Goal: Obtain resource: Download file/media

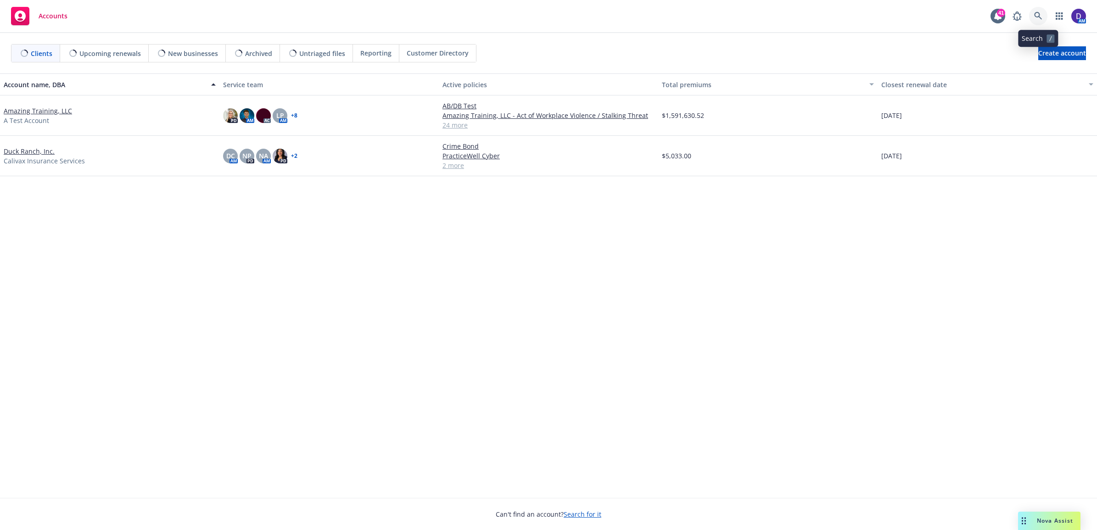
click at [1032, 15] on link at bounding box center [1038, 16] width 18 height 18
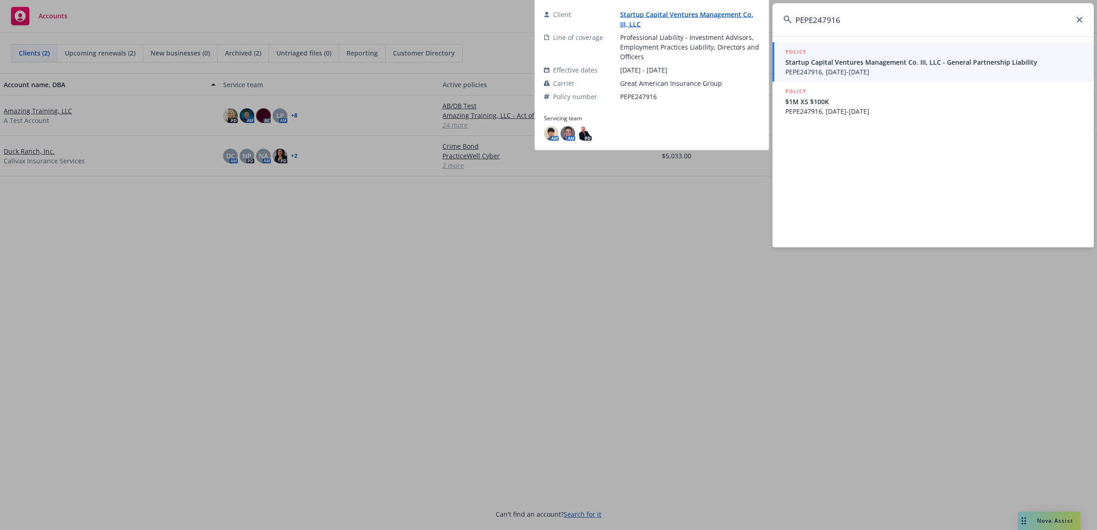
type input "PEPE247916"
click at [890, 62] on span "Startup Capital Ventures Management Co. III, LLC - General Partnership Liability" at bounding box center [933, 62] width 297 height 10
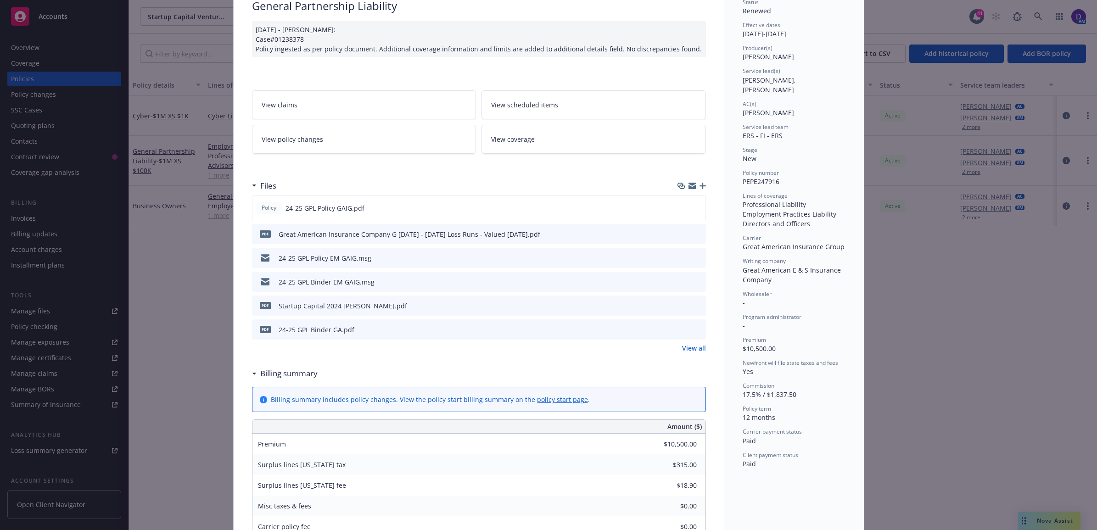
scroll to position [57, 0]
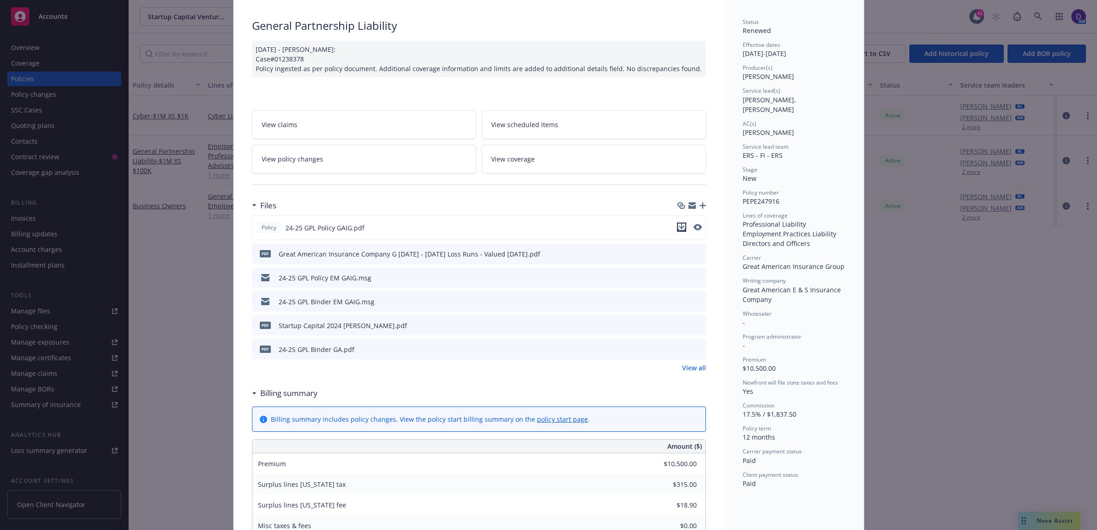
click at [678, 228] on icon "download file" at bounding box center [681, 227] width 7 height 7
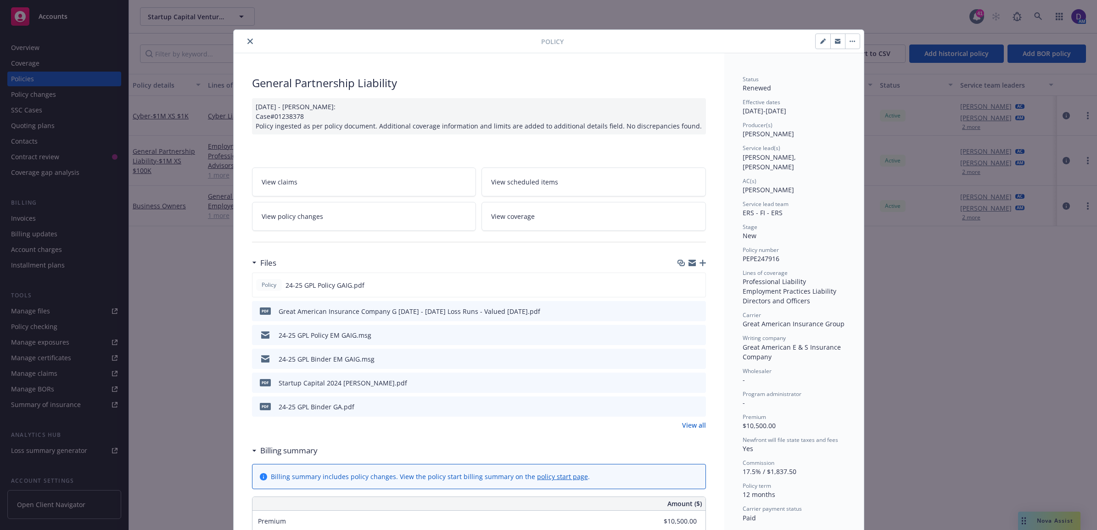
click at [247, 40] on icon "close" at bounding box center [250, 42] width 6 height 6
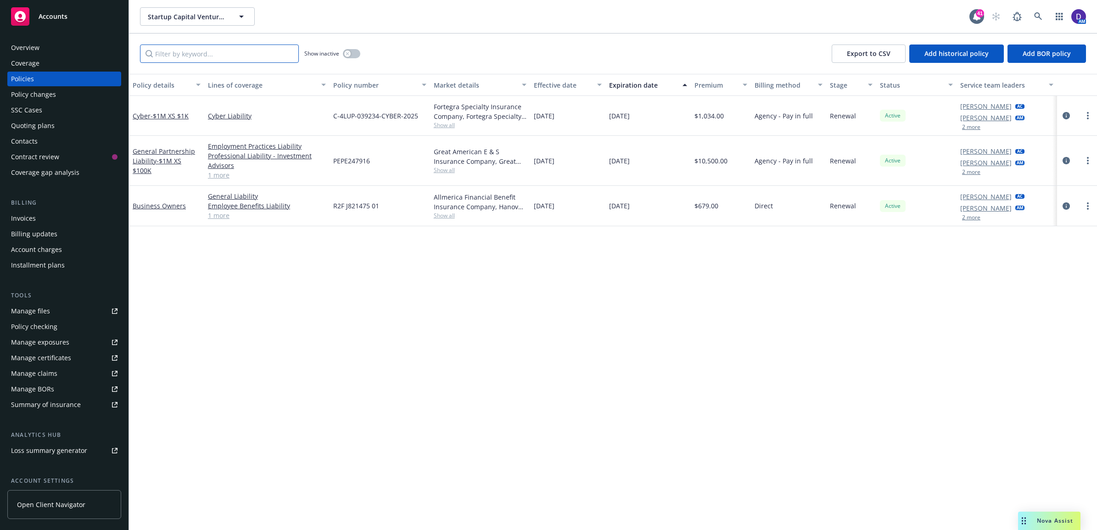
click at [223, 62] on input "Filter by keyword..." at bounding box center [219, 54] width 159 height 18
click at [180, 157] on span "- $1M XS $100K" at bounding box center [157, 166] width 49 height 18
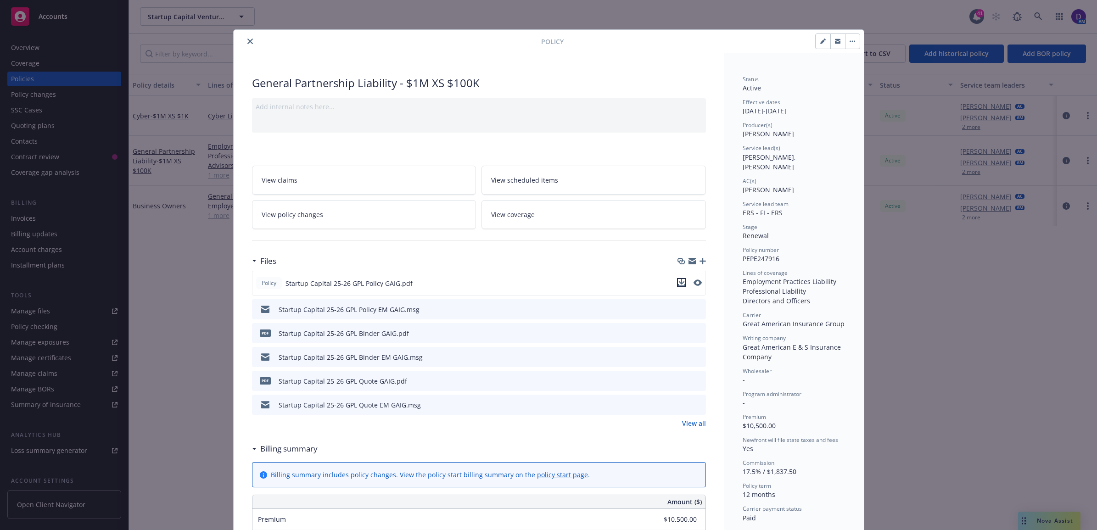
click at [678, 282] on icon "download file" at bounding box center [681, 282] width 7 height 7
click at [247, 44] on icon "close" at bounding box center [250, 42] width 6 height 6
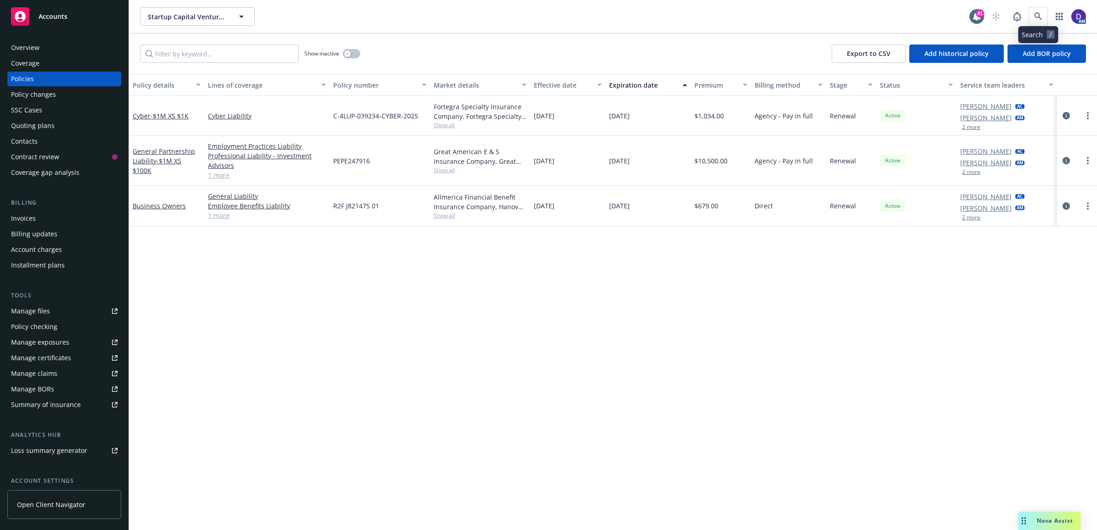
click at [1029, 22] on span at bounding box center [1038, 16] width 18 height 18
click at [1033, 16] on link at bounding box center [1038, 16] width 18 height 18
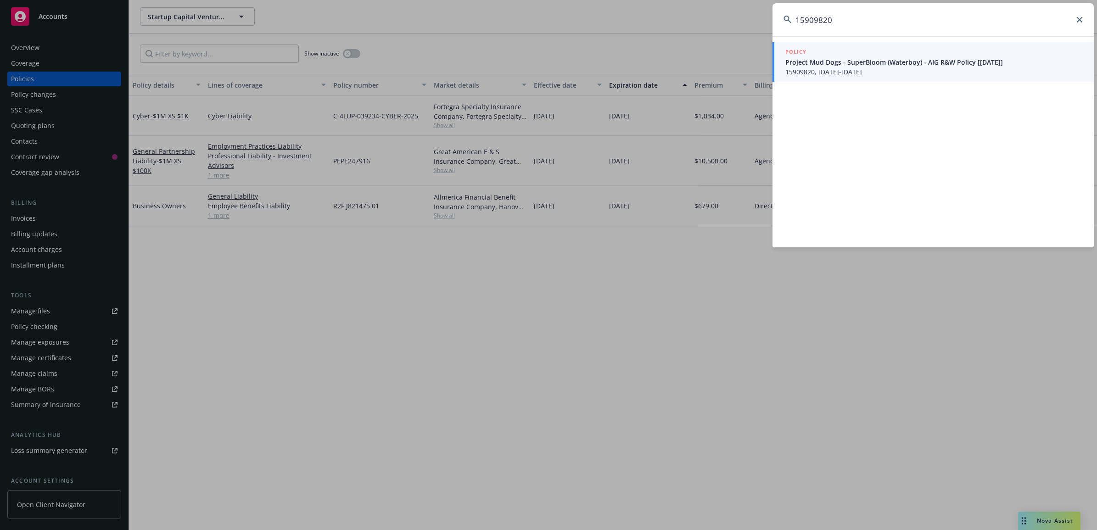
type input "15909820"
click at [861, 55] on div "POLICY" at bounding box center [933, 52] width 297 height 10
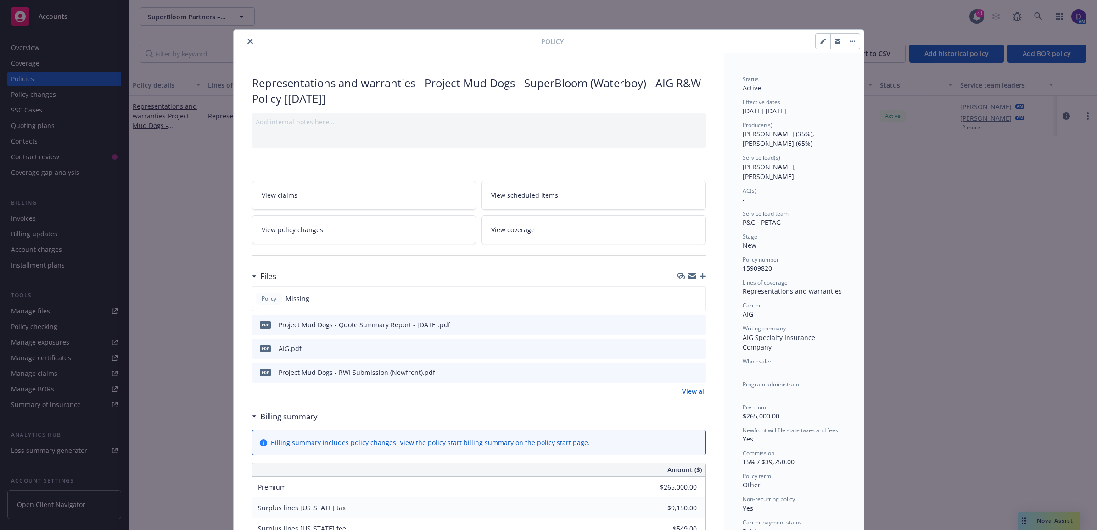
click at [247, 40] on icon "close" at bounding box center [250, 42] width 6 height 6
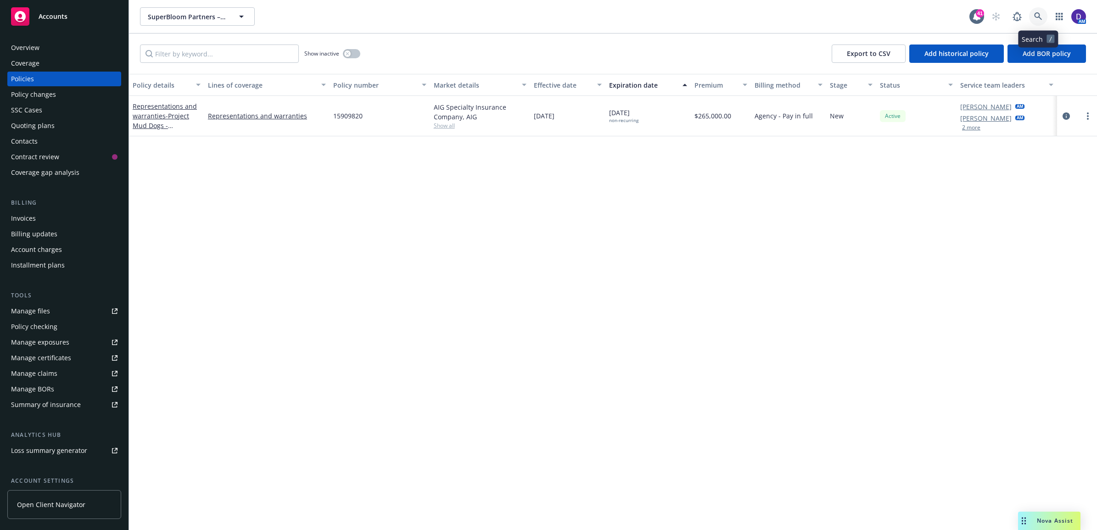
click at [1040, 15] on icon at bounding box center [1038, 16] width 8 height 8
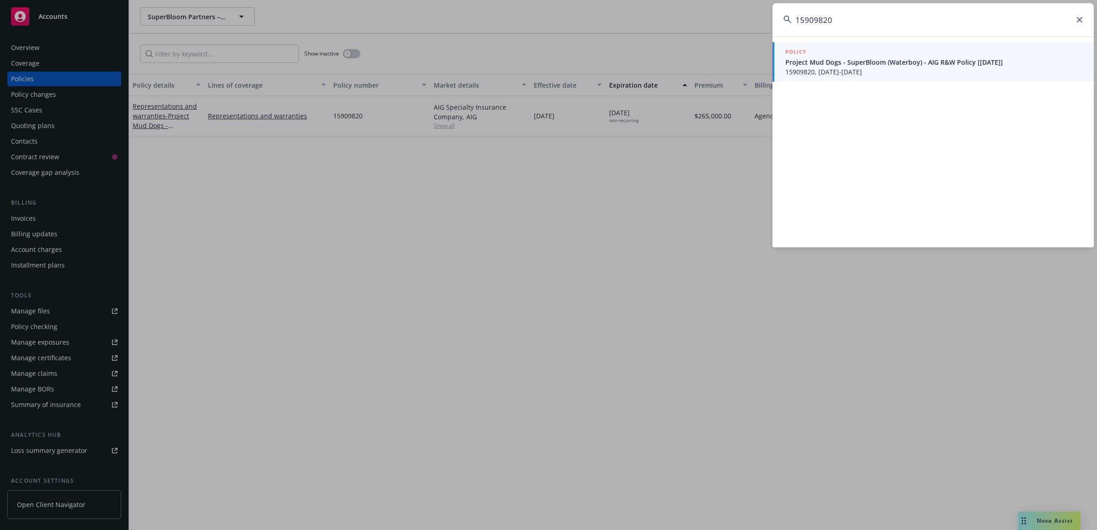
type input "15909820"
click at [814, 61] on span "Project Mud Dogs - SuperBloom (Waterboy) - AIG R&W Policy [[DATE]]" at bounding box center [933, 62] width 297 height 10
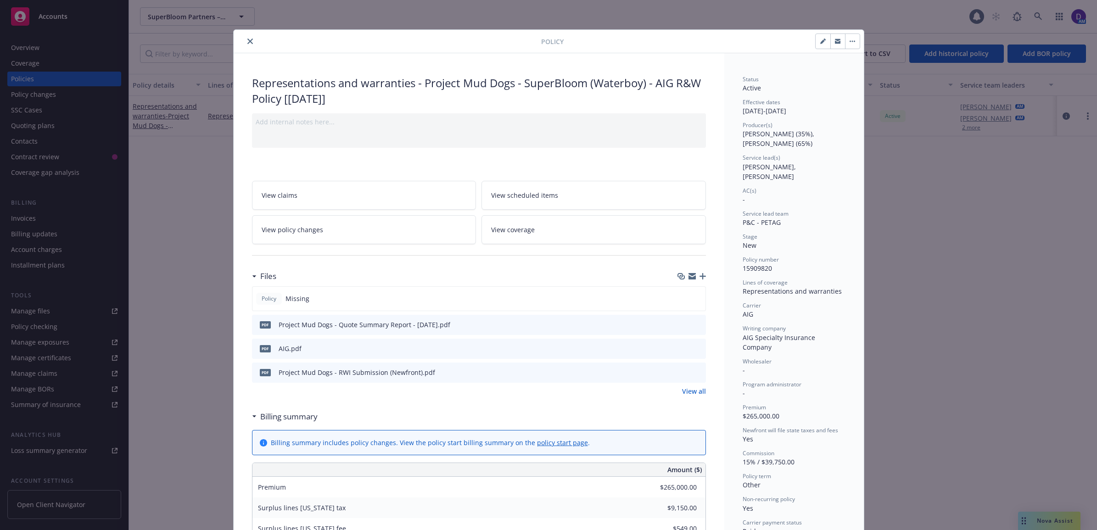
scroll to position [28, 0]
